Goal: Task Accomplishment & Management: Manage account settings

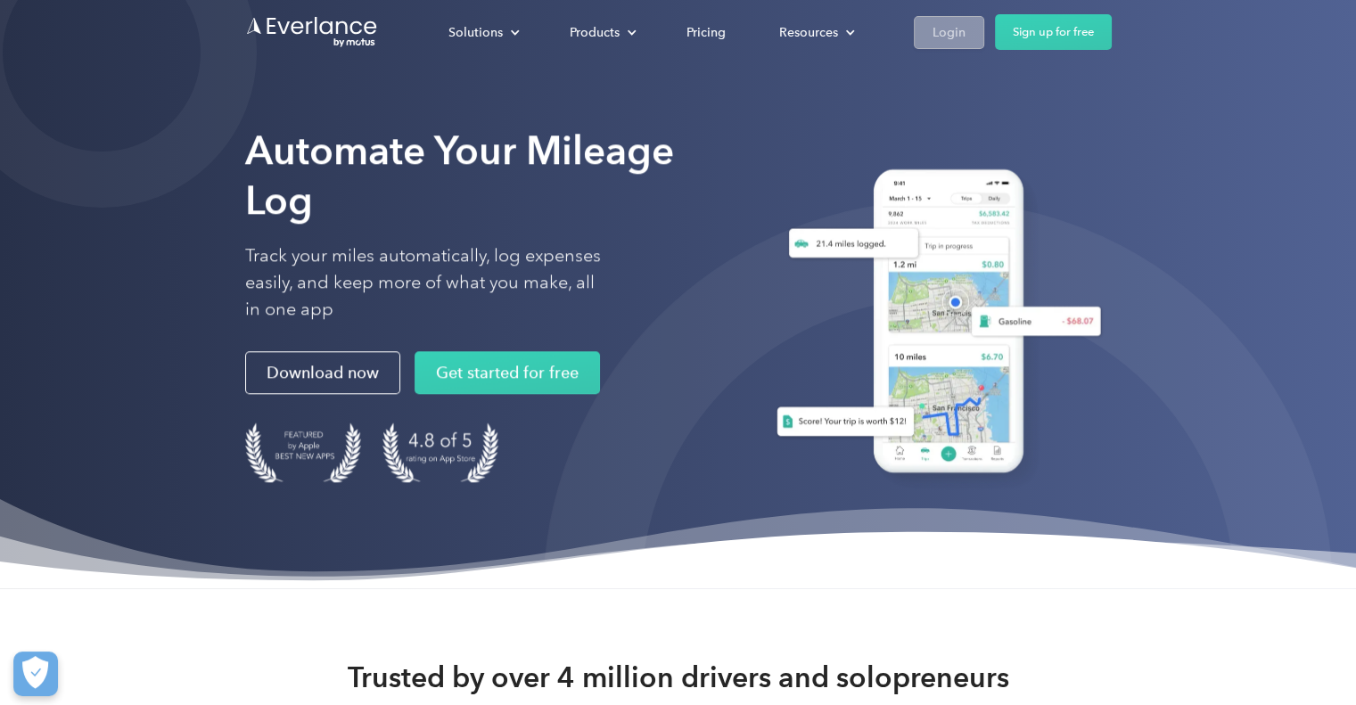
click at [959, 33] on div "Login" at bounding box center [949, 32] width 33 height 22
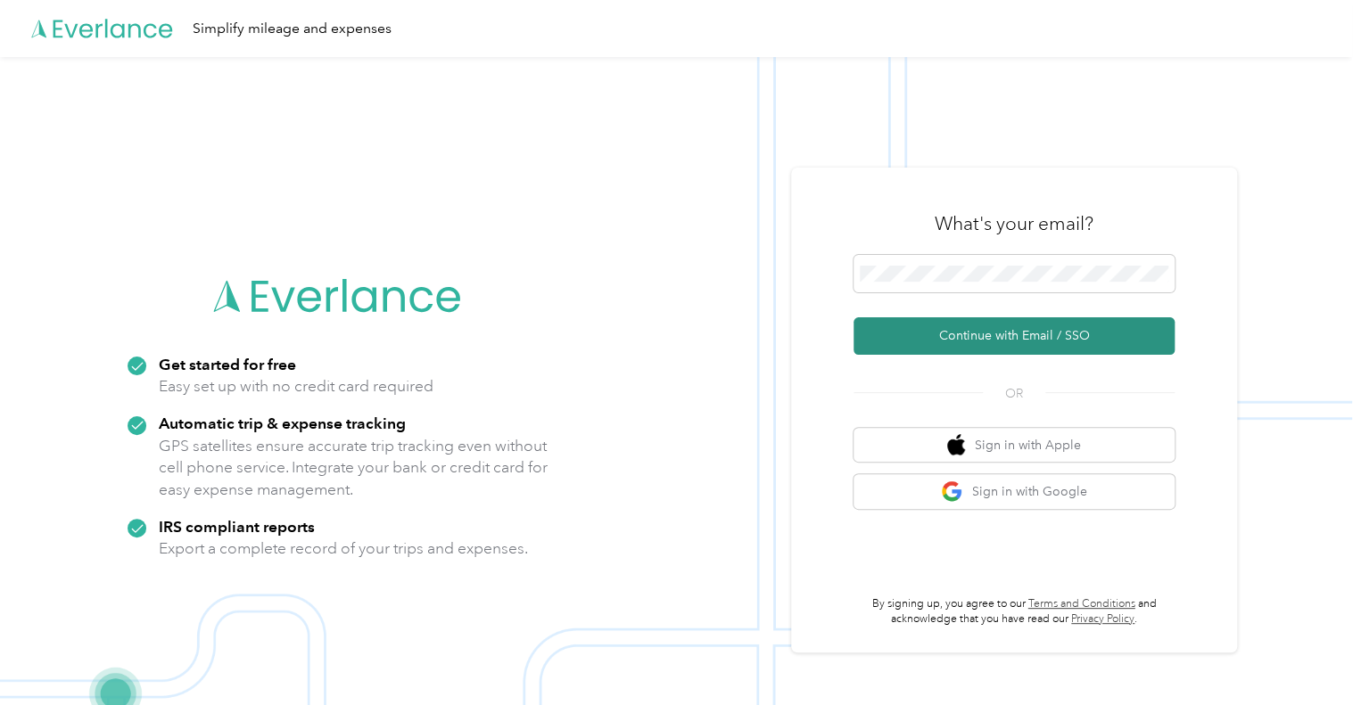
click at [900, 347] on button "Continue with Email / SSO" at bounding box center [1013, 335] width 321 height 37
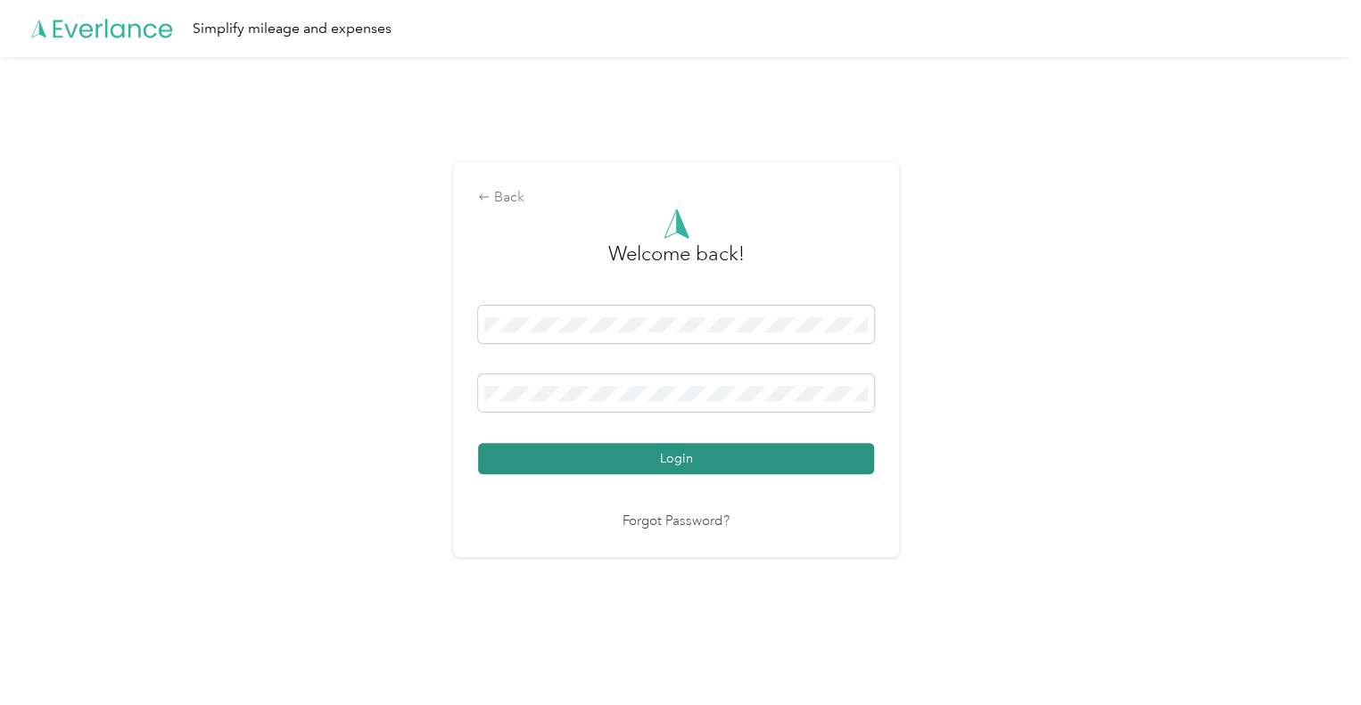
click at [610, 453] on button "Login" at bounding box center [676, 458] width 396 height 31
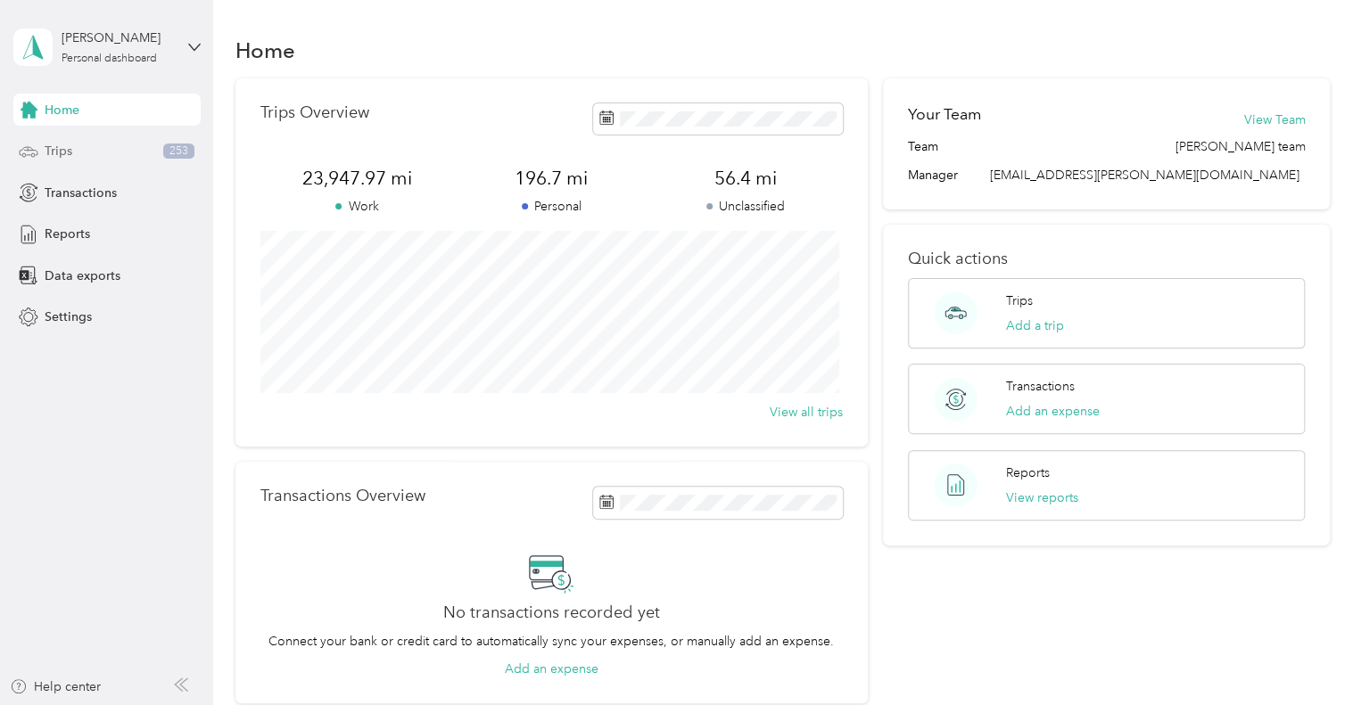
click at [64, 147] on span "Trips" at bounding box center [59, 151] width 28 height 19
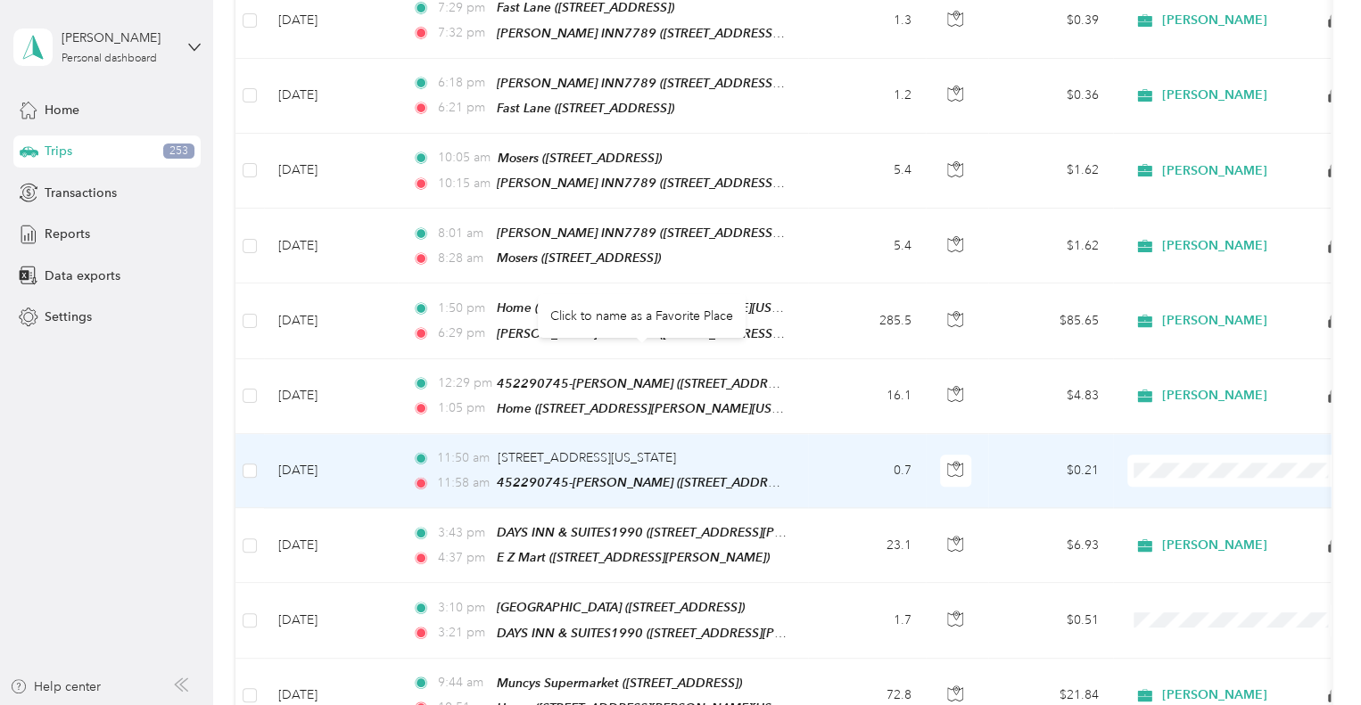
scroll to position [535, 0]
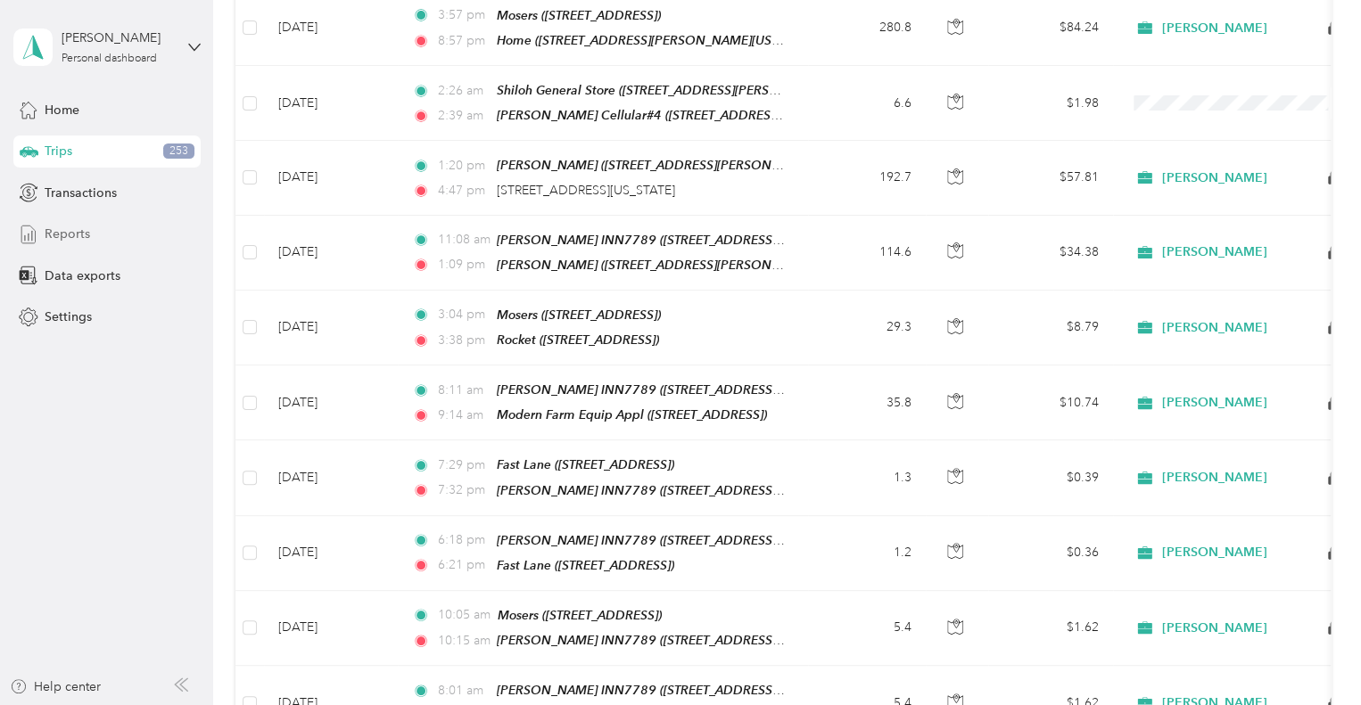
click at [52, 227] on span "Reports" at bounding box center [67, 234] width 45 height 19
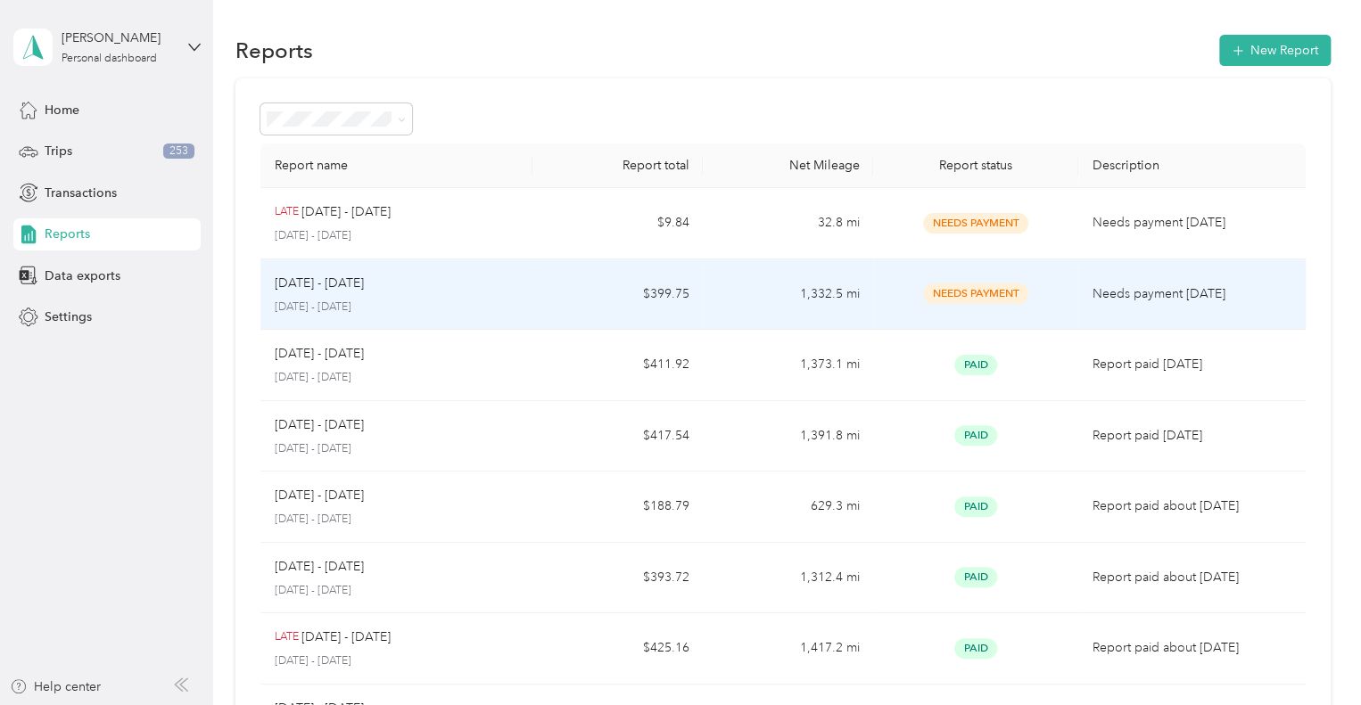
click at [1113, 292] on p "Needs payment [DATE]" at bounding box center [1191, 294] width 199 height 20
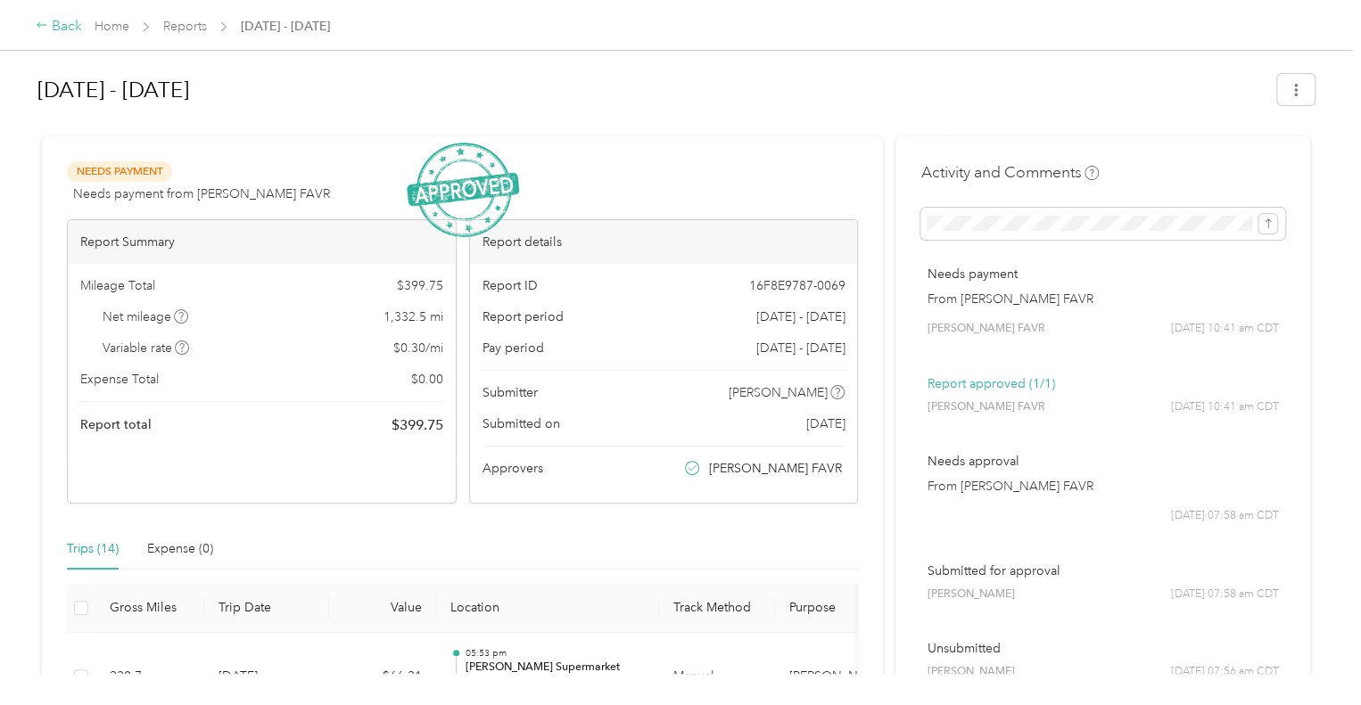
click at [55, 19] on div "Back" at bounding box center [59, 26] width 46 height 21
